Goal: Information Seeking & Learning: Learn about a topic

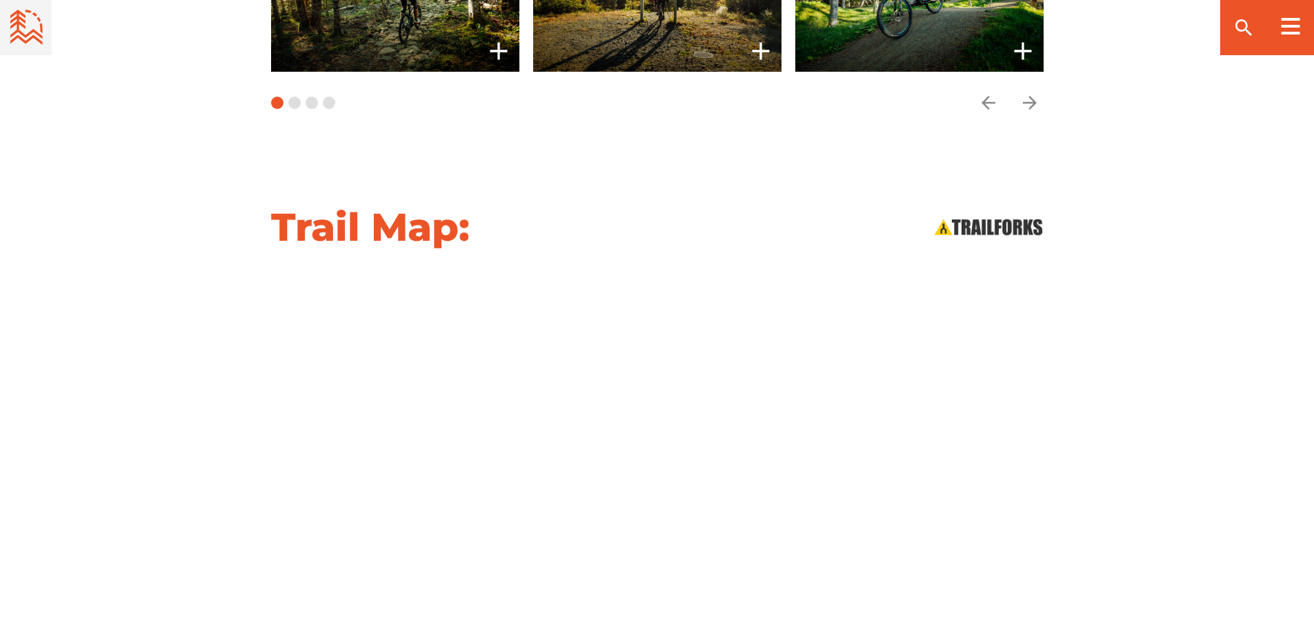
scroll to position [1379, 0]
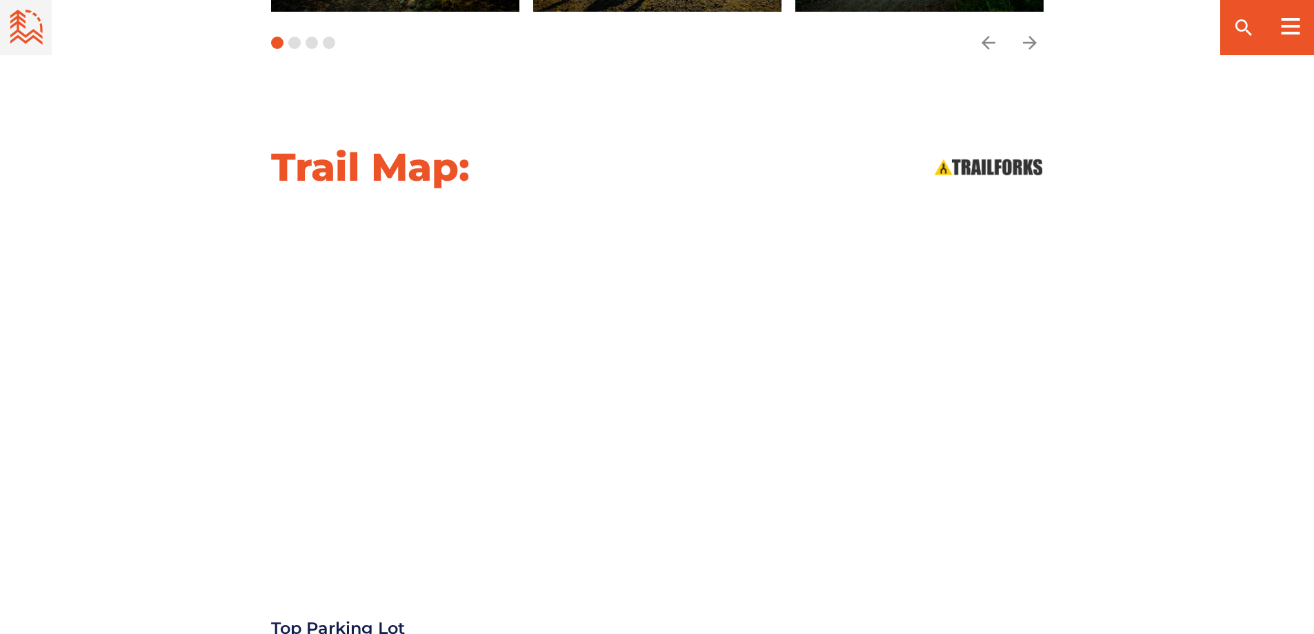
click at [197, 417] on div at bounding box center [658, 386] width 966 height 349
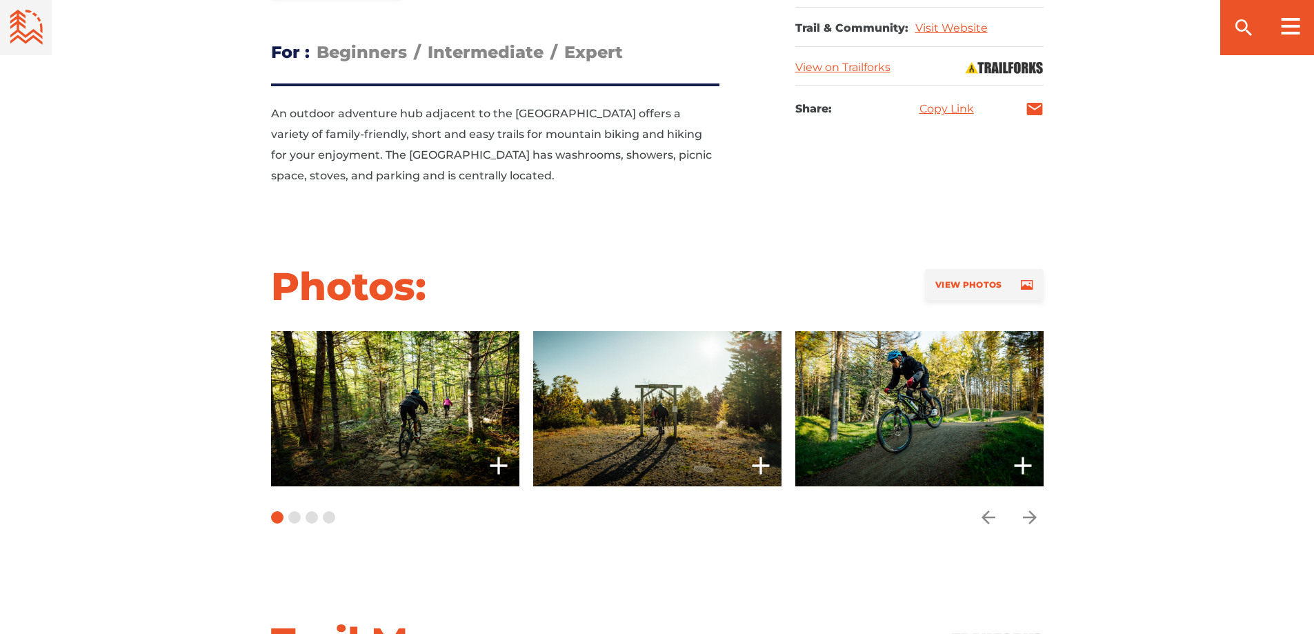
scroll to position [1144, 0]
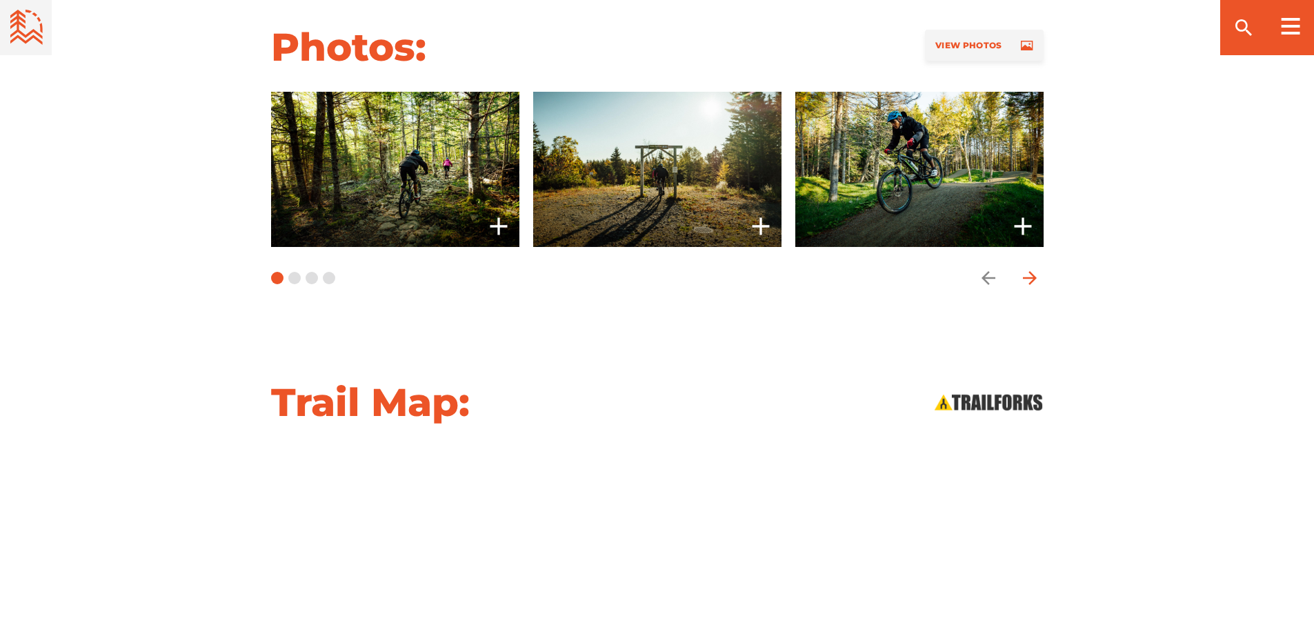
click at [1033, 278] on icon "arrow forward" at bounding box center [1029, 278] width 14 height 14
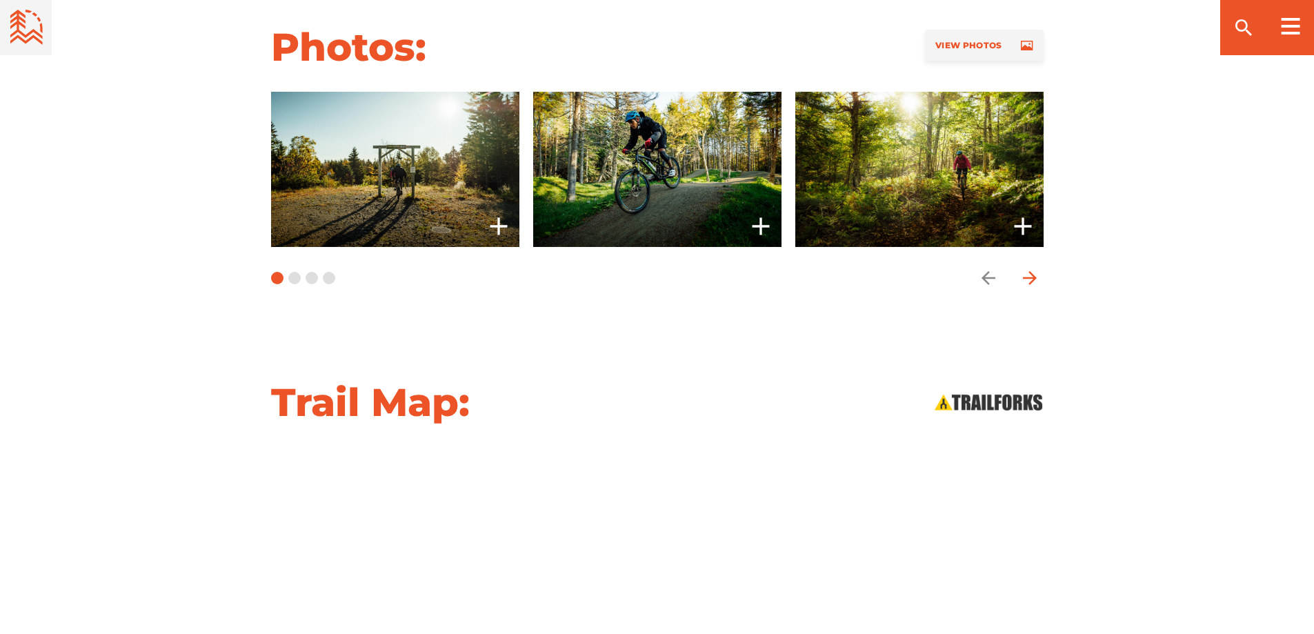
click at [1033, 278] on icon "arrow forward" at bounding box center [1029, 278] width 14 height 14
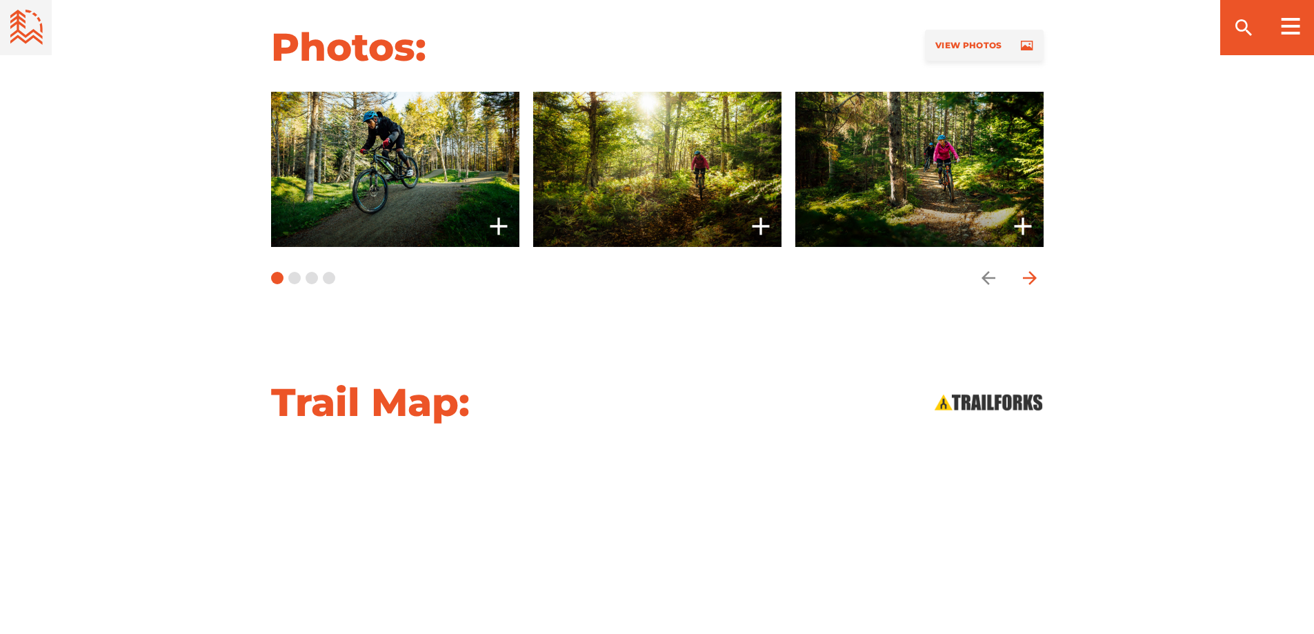
click at [1033, 278] on icon "arrow forward" at bounding box center [1029, 278] width 14 height 14
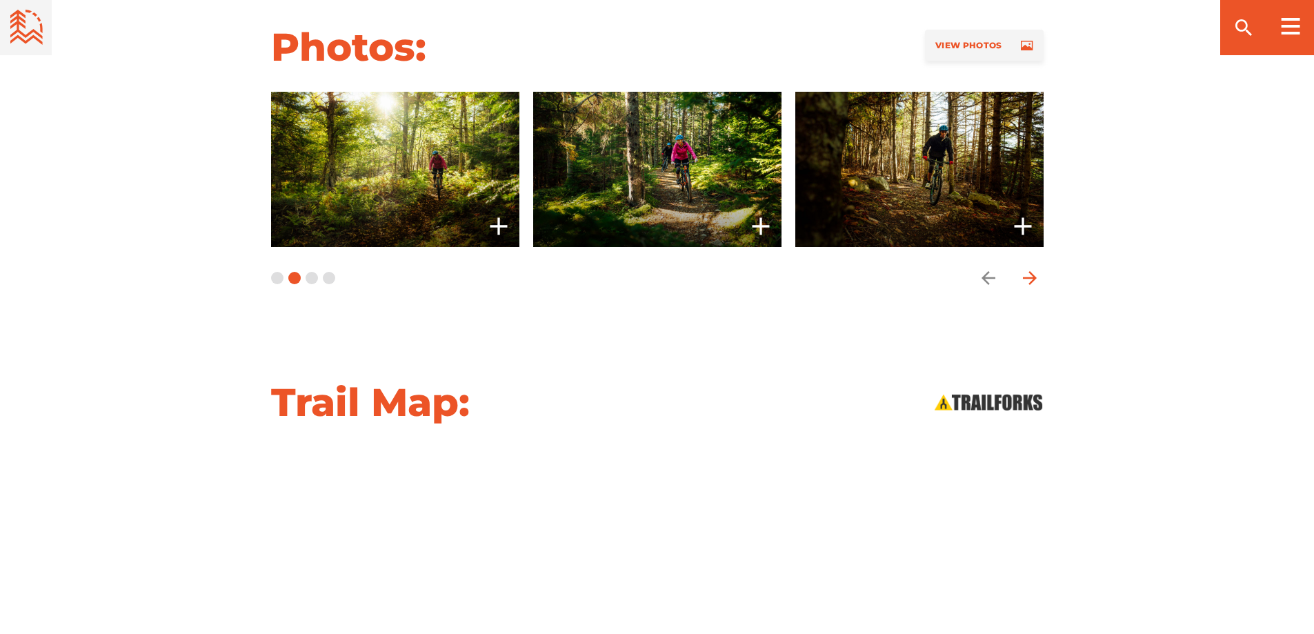
click at [1033, 278] on icon "arrow forward" at bounding box center [1029, 278] width 14 height 14
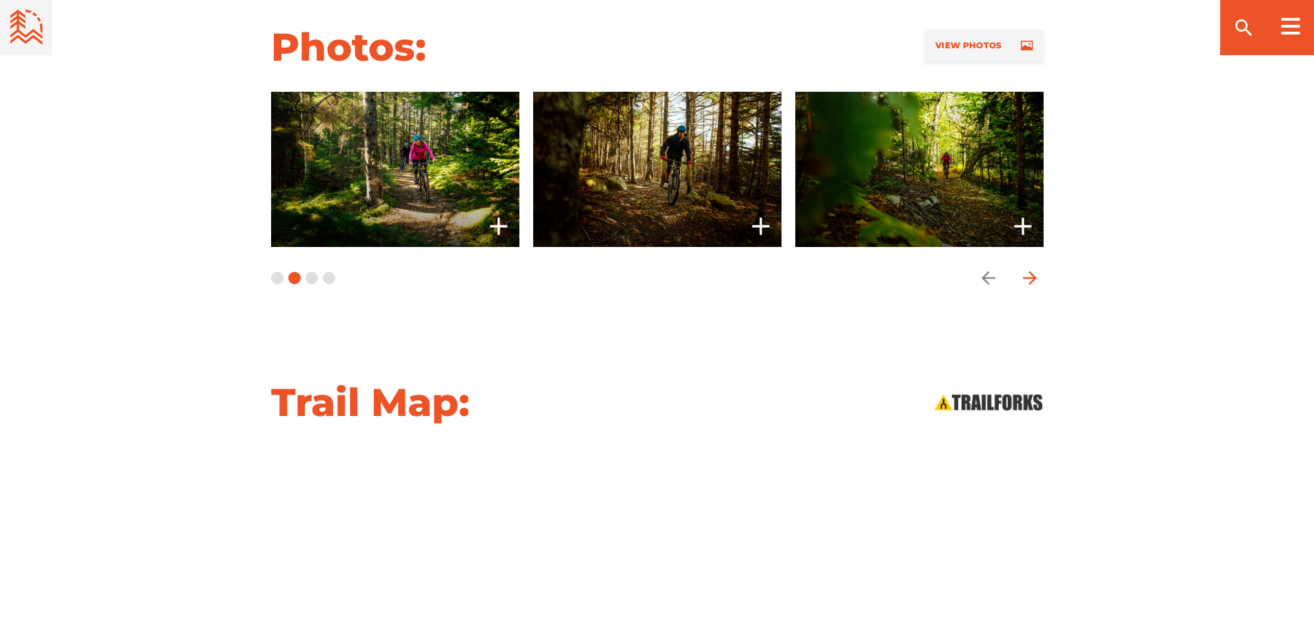
click at [1033, 278] on icon "arrow forward" at bounding box center [1029, 278] width 14 height 14
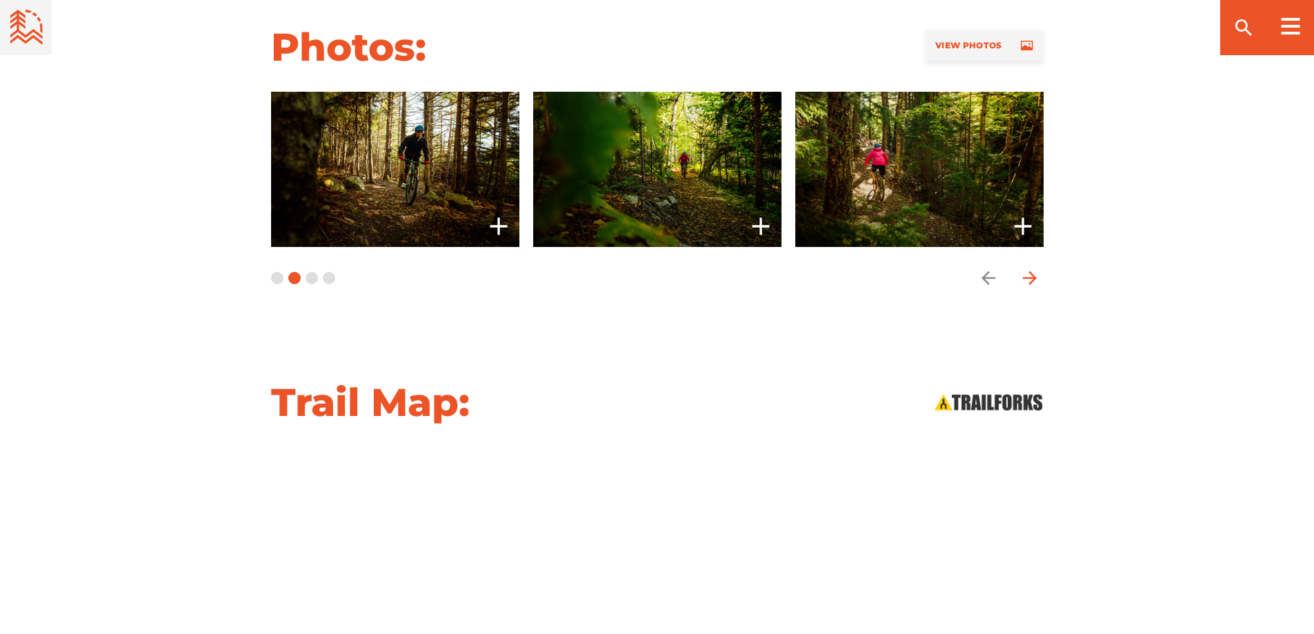
click at [1033, 278] on icon "arrow forward" at bounding box center [1029, 278] width 14 height 14
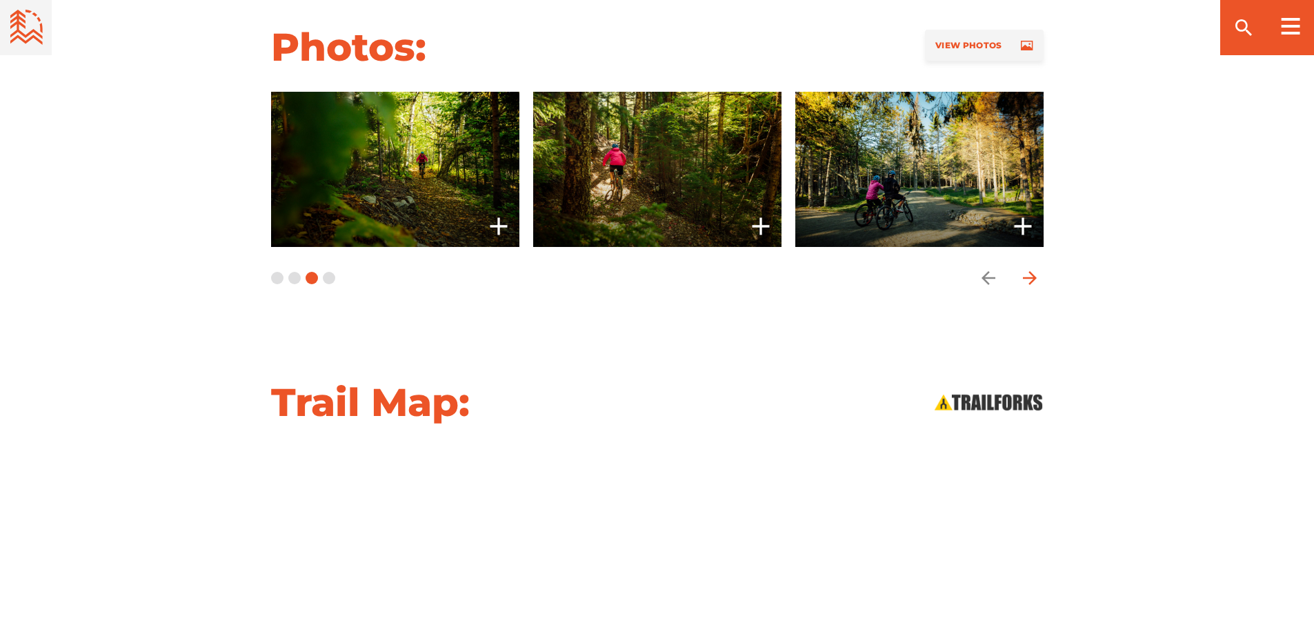
click at [1032, 278] on icon "arrow forward" at bounding box center [1029, 278] width 14 height 14
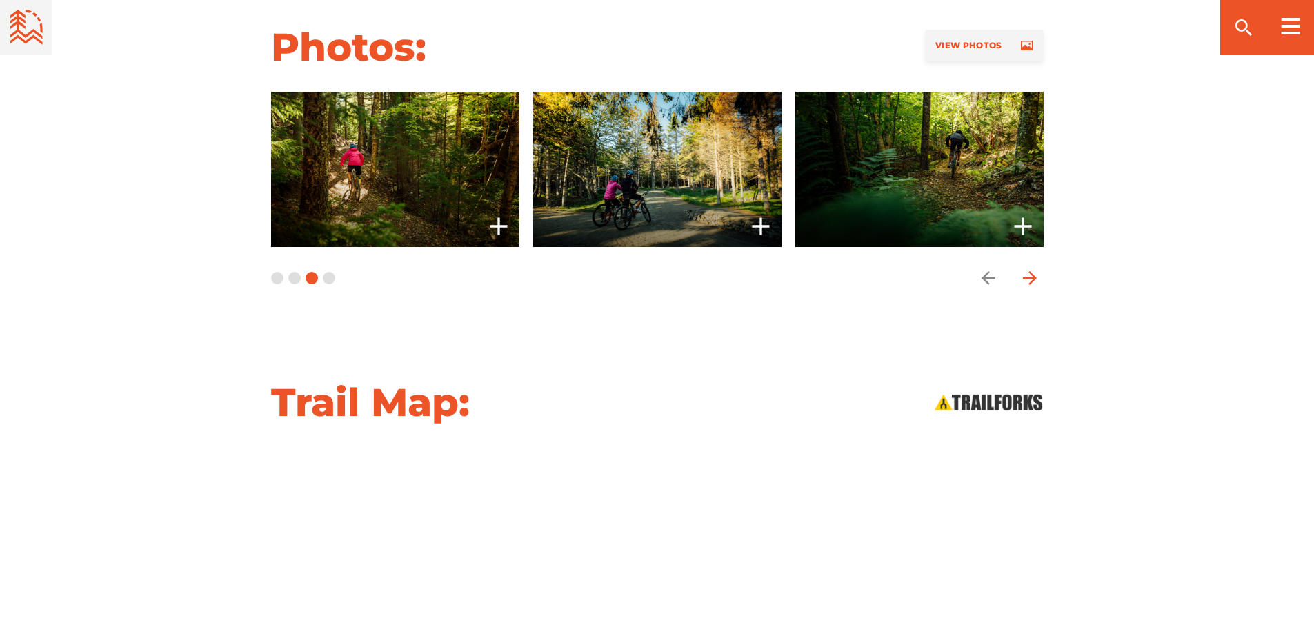
click at [1032, 278] on icon "arrow forward" at bounding box center [1029, 278] width 14 height 14
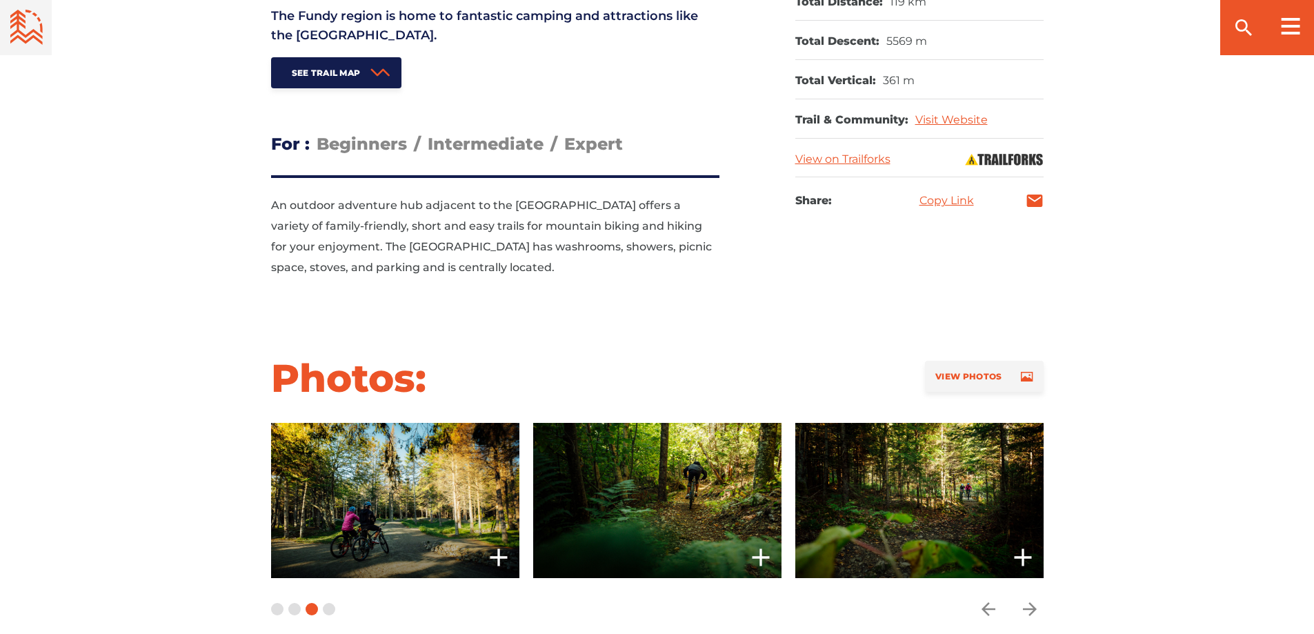
scroll to position [661, 0]
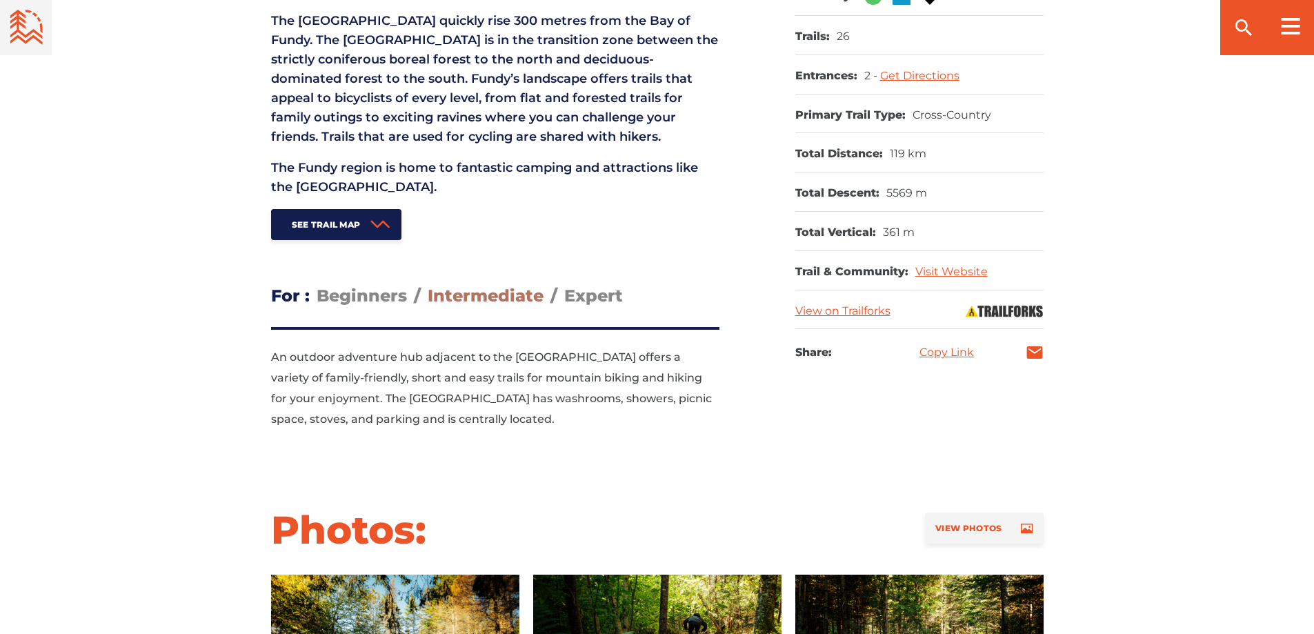
click at [464, 296] on span "Intermediate" at bounding box center [486, 296] width 116 height 20
click at [428, 285] on input "Intermediate" at bounding box center [428, 285] width 0 height 0
click at [575, 294] on span "Expert" at bounding box center [593, 296] width 59 height 20
click at [564, 285] on input "Expert" at bounding box center [564, 285] width 0 height 0
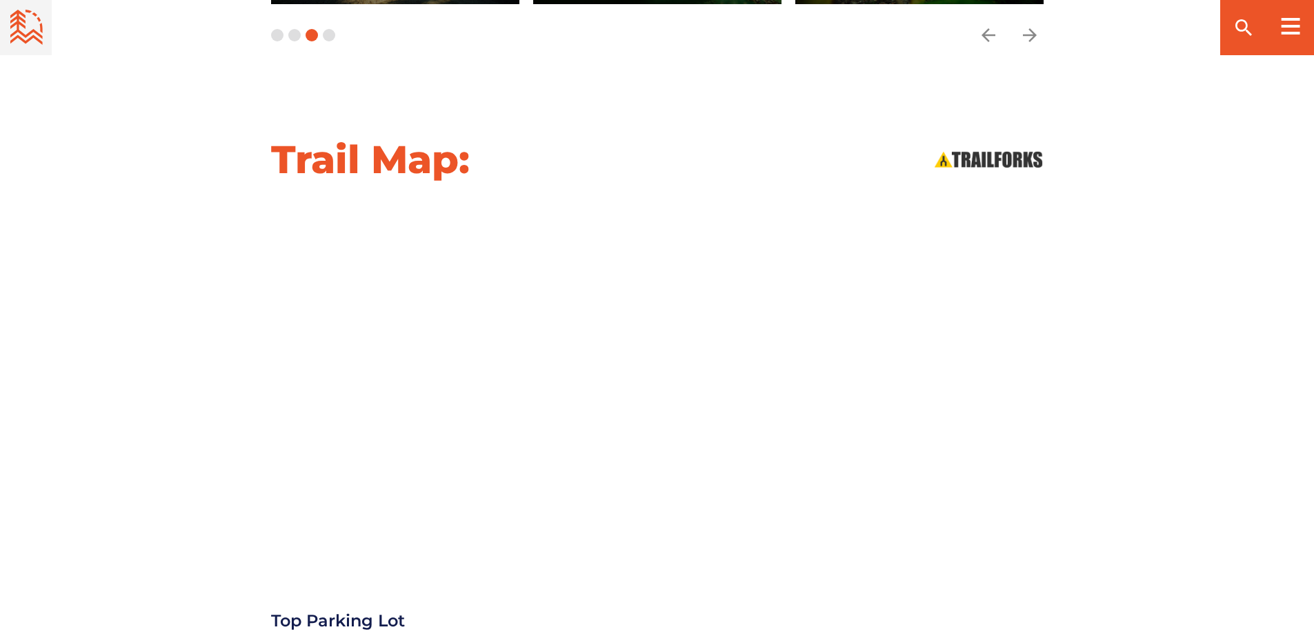
scroll to position [1420, 0]
